Goal: Task Accomplishment & Management: Use online tool/utility

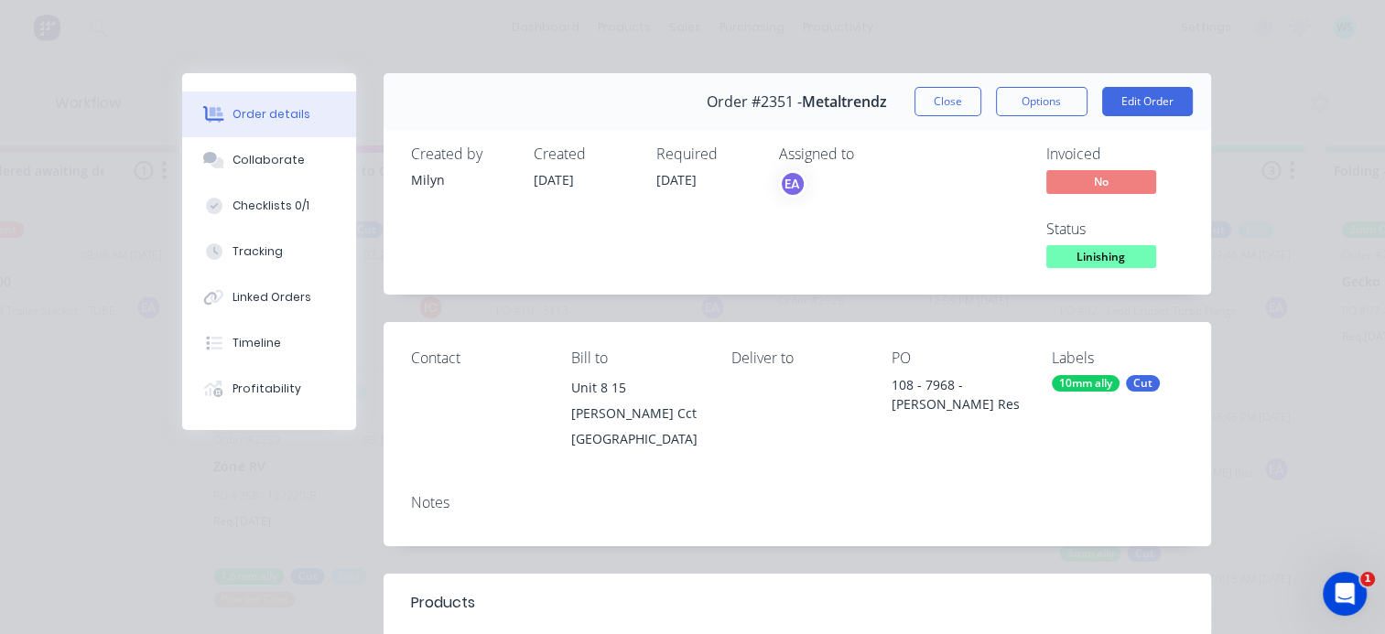
scroll to position [285, 0]
click at [1043, 99] on button "Options" at bounding box center [1042, 101] width 92 height 29
click at [1085, 254] on span "Linishing" at bounding box center [1101, 256] width 110 height 23
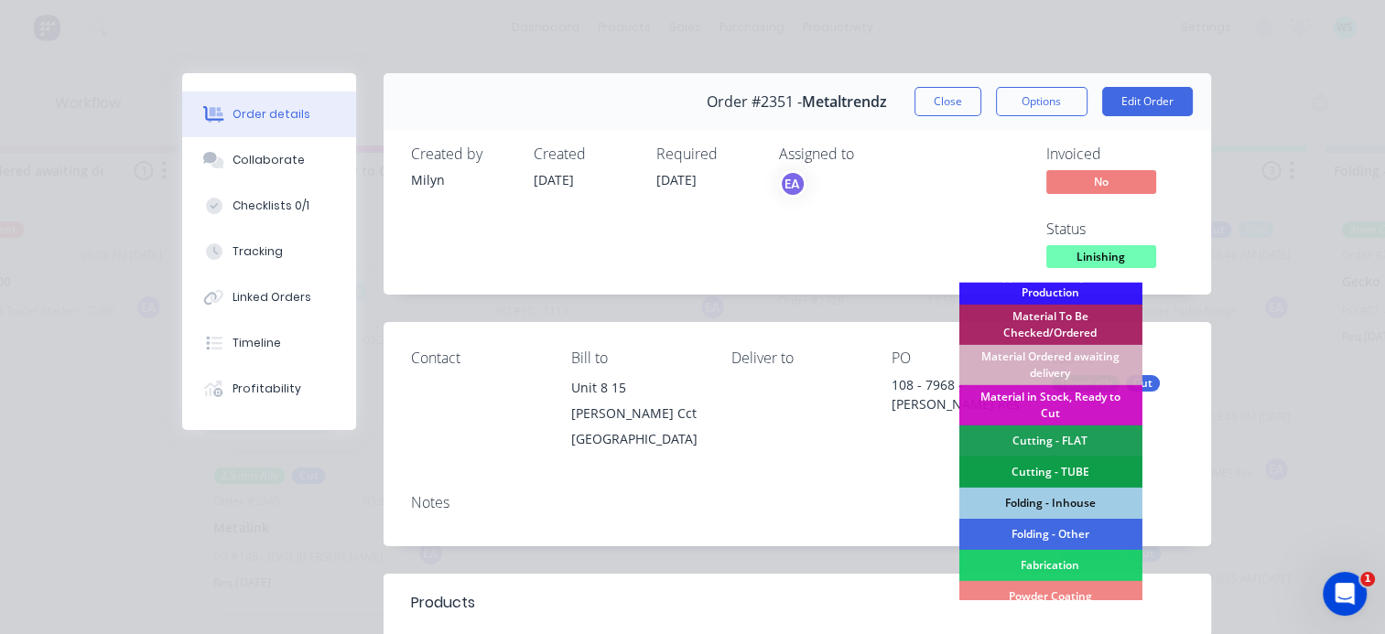
scroll to position [458, 0]
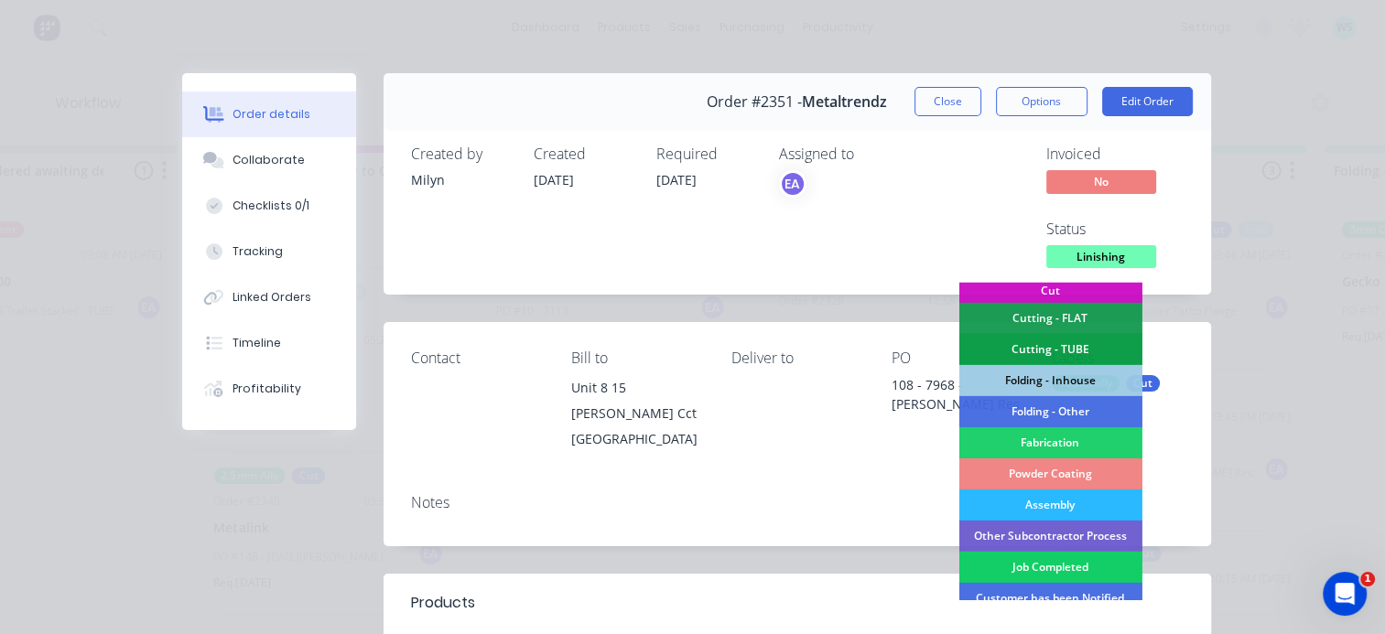
click at [1052, 567] on div "Job Completed" at bounding box center [1049, 567] width 183 height 31
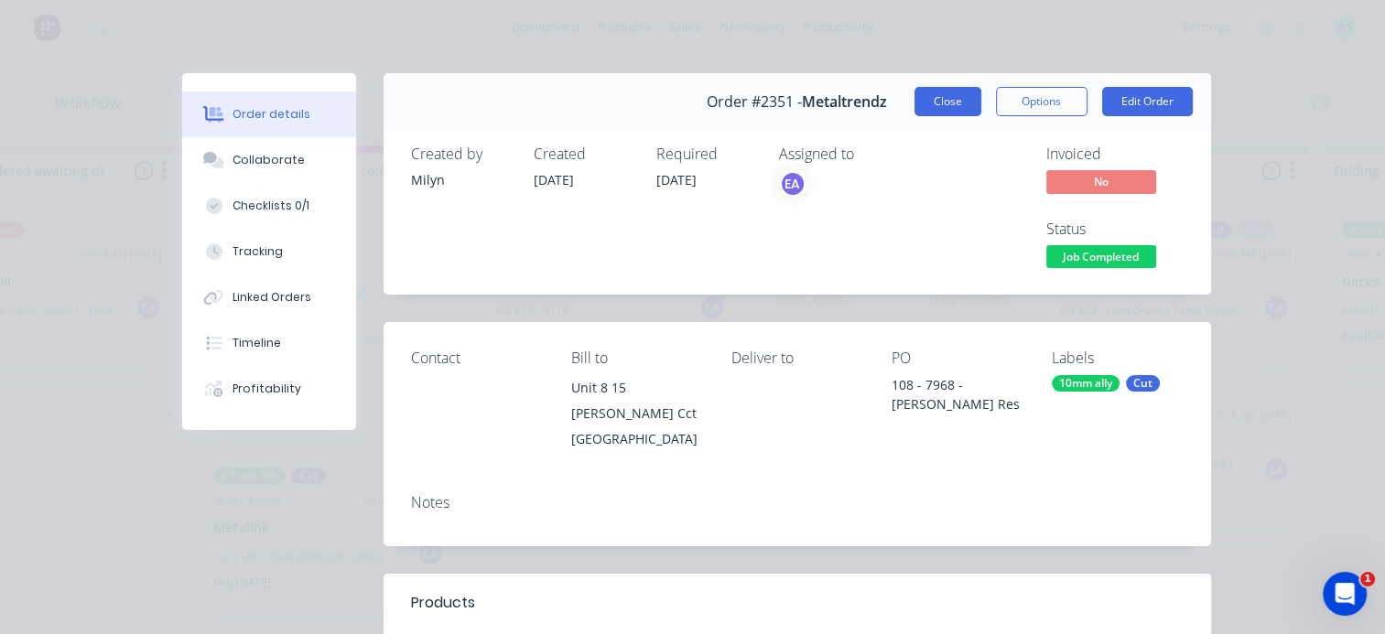
click at [965, 110] on button "Close" at bounding box center [947, 101] width 67 height 29
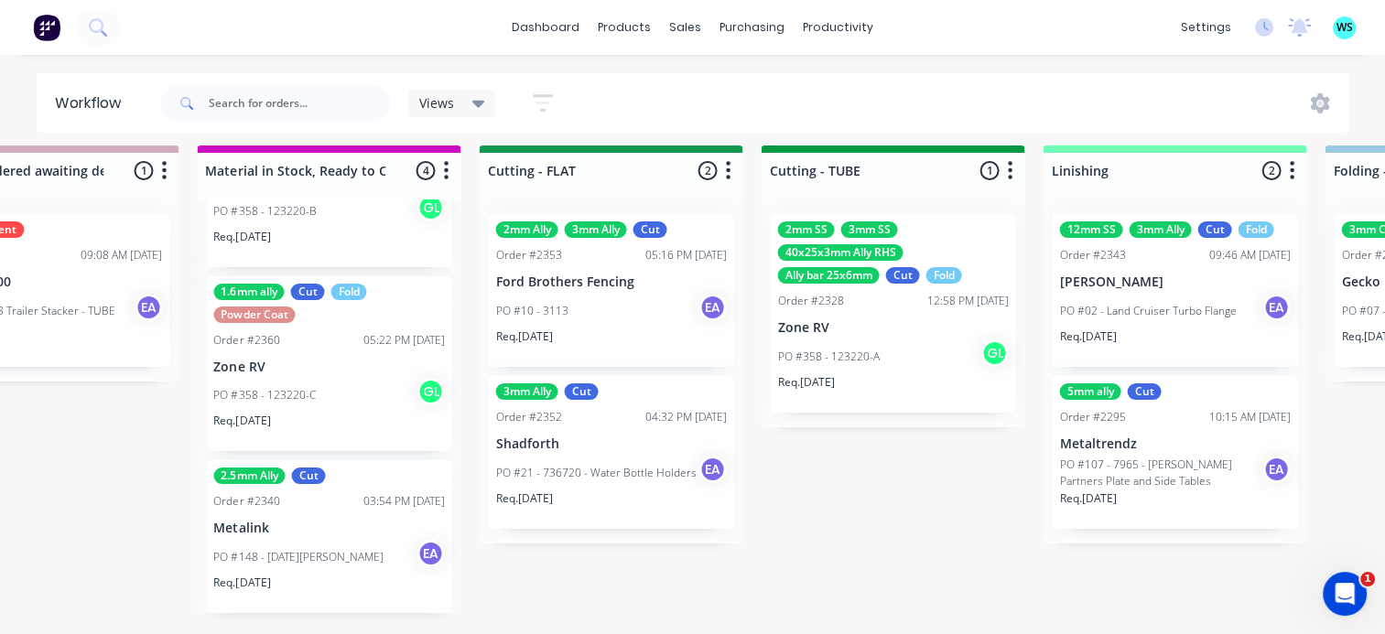
click at [1109, 440] on div "5mm ally Cut Order #2295 10:15 AM [DATE] Metaltrendz PO #107 - 7965 - [PERSON_N…" at bounding box center [1174, 452] width 245 height 153
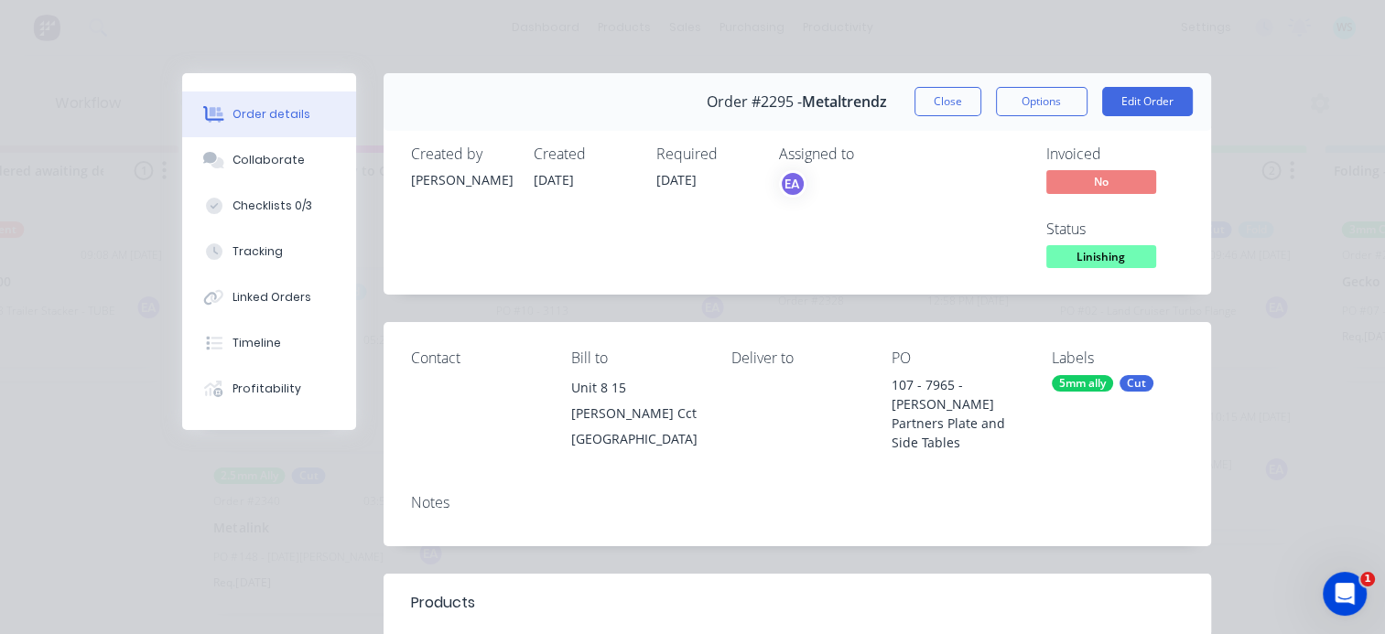
click at [1073, 275] on div "Created by [PERSON_NAME] Created [DATE] Required [DATE] Assigned to EA Invoiced…" at bounding box center [796, 209] width 827 height 171
click at [1072, 260] on span "Linishing" at bounding box center [1101, 256] width 110 height 23
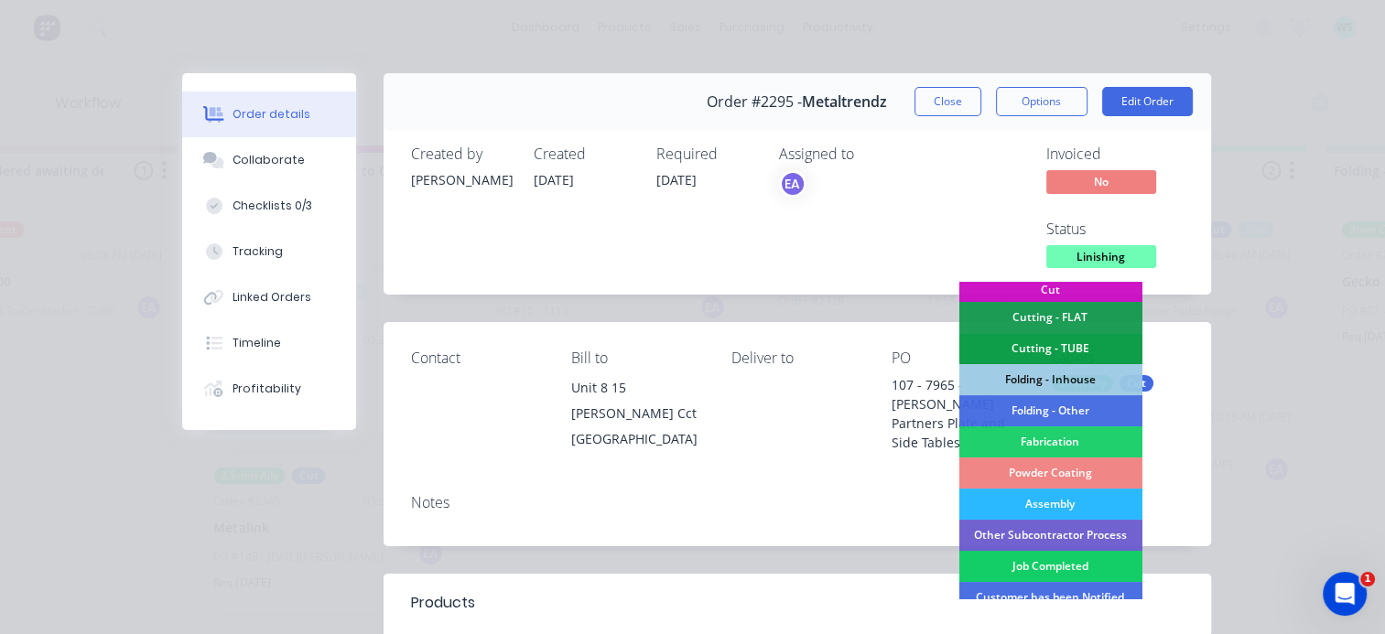
click at [1044, 564] on div "Job Completed" at bounding box center [1049, 566] width 183 height 31
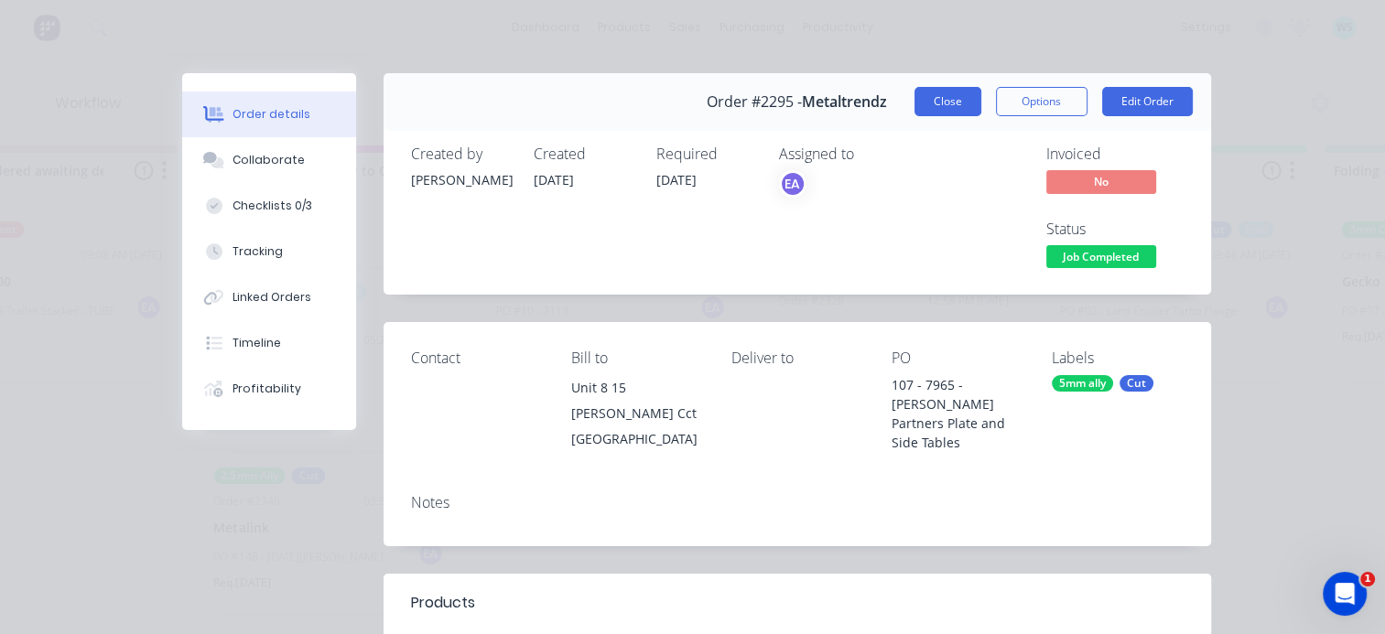
click at [941, 109] on button "Close" at bounding box center [947, 101] width 67 height 29
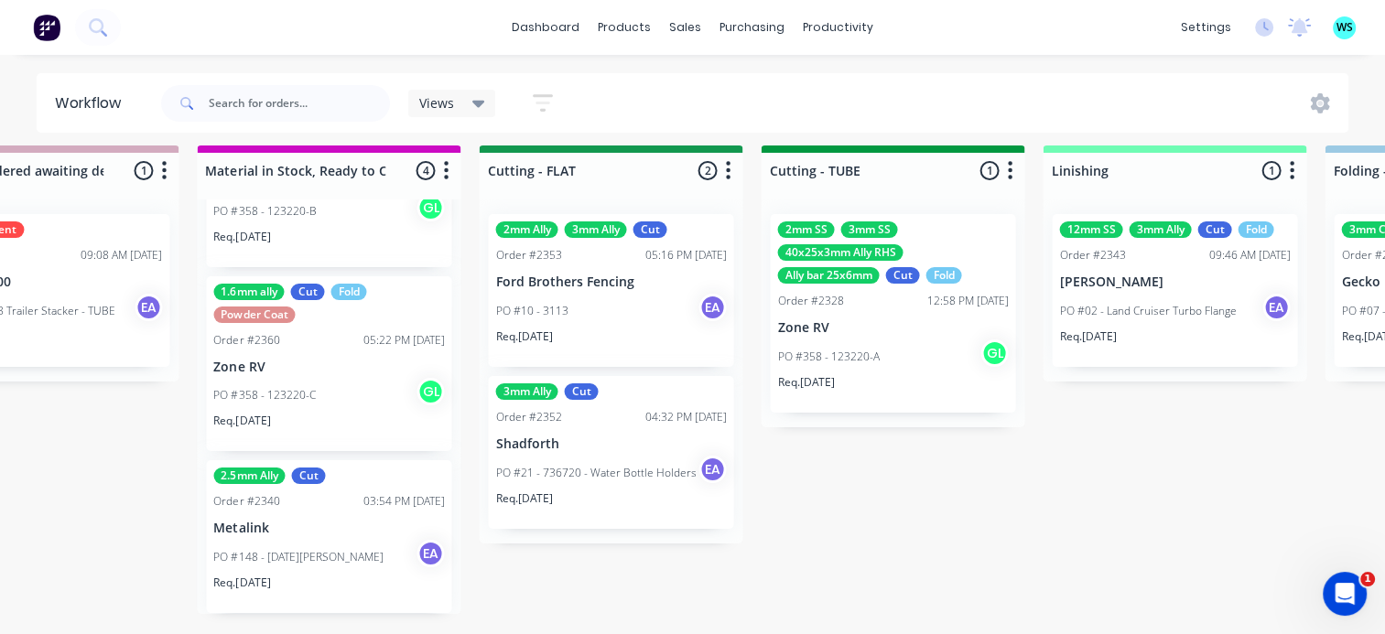
click at [835, 430] on div "Submitted 12 Status colour #273444 hex #273444 Save Cancel Summaries Total orde…" at bounding box center [543, 390] width 7564 height 489
